Goal: Task Accomplishment & Management: Manage account settings

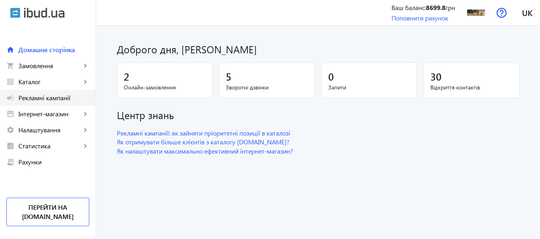
click at [63, 95] on span "Рекламні кампанії" at bounding box center [53, 98] width 71 height 8
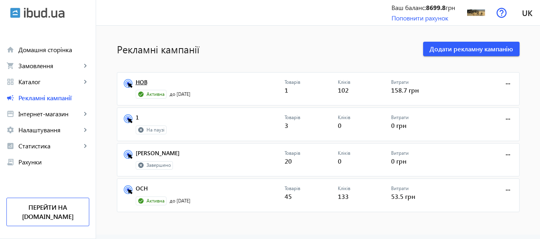
click at [138, 81] on link "НОВ" at bounding box center [210, 84] width 149 height 11
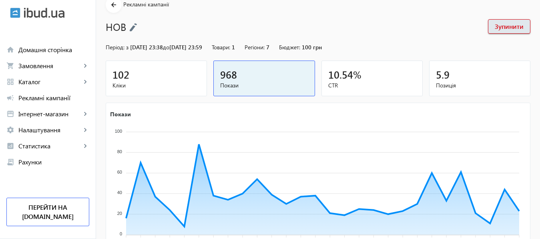
scroll to position [149, 0]
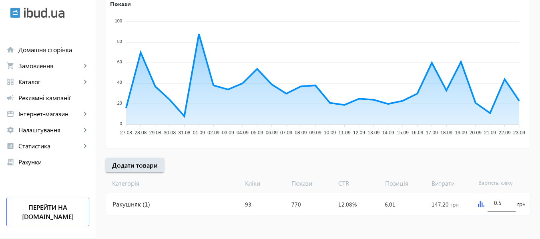
click at [480, 204] on img at bounding box center [481, 204] width 6 height 6
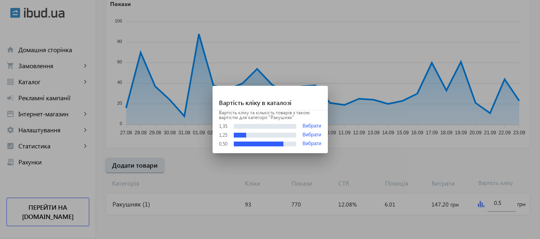
scroll to position [0, 0]
click at [496, 203] on div at bounding box center [270, 119] width 540 height 239
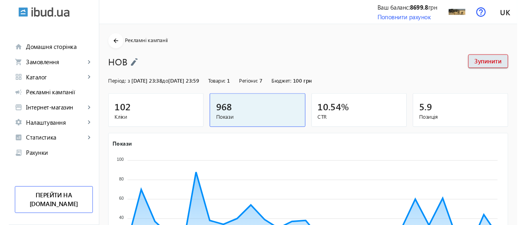
scroll to position [149, 0]
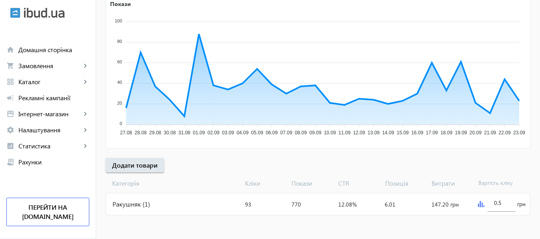
click at [496, 203] on input "0.5" at bounding box center [501, 203] width 15 height 8
click at [496, 203] on input "01.5" at bounding box center [501, 203] width 15 height 8
type input "1.5"
click at [508, 220] on mat-sidenav-content "arrow_back Рекламні кампанії НОВ Зупинити Період: з [DATE] 23:38 до [DATE] 23:5…" at bounding box center [318, 58] width 444 height 362
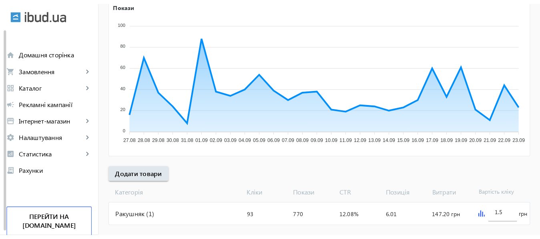
scroll to position [139, 0]
